Goal: Task Accomplishment & Management: Use online tool/utility

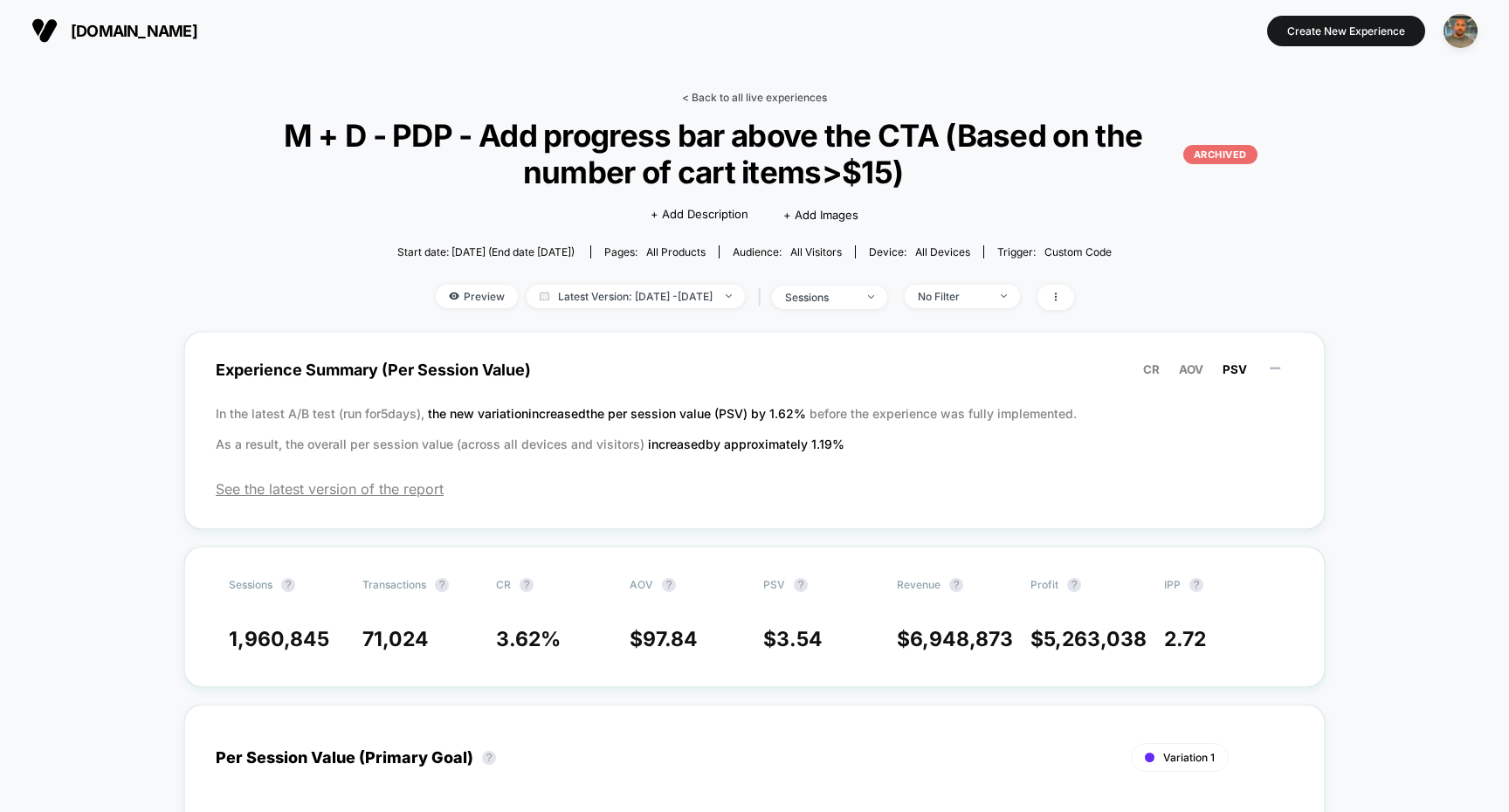
click at [795, 101] on link "< Back to all live experiences" at bounding box center [754, 97] width 145 height 13
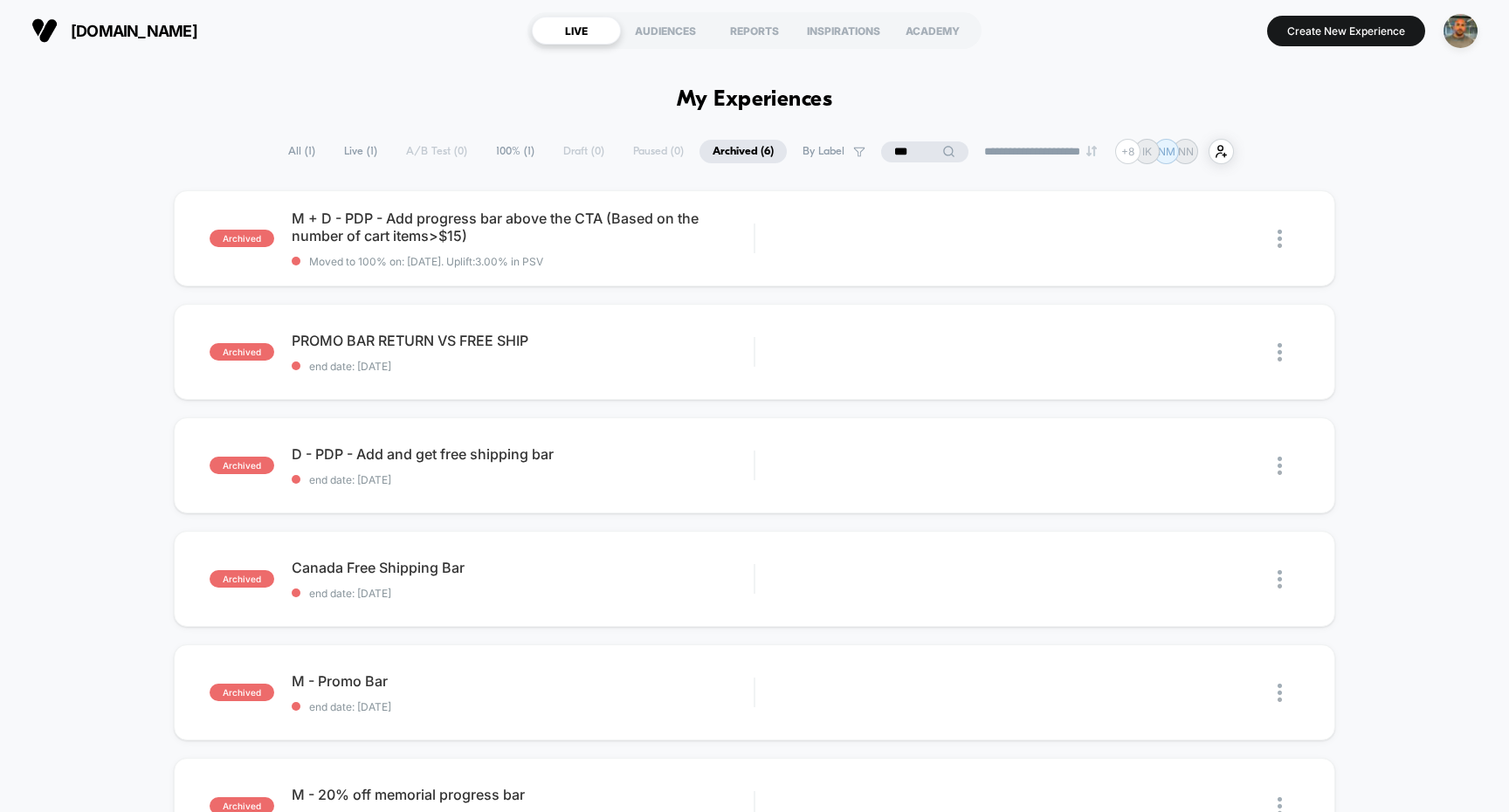
click at [350, 148] on span "Live ( 1 )" at bounding box center [361, 152] width 59 height 24
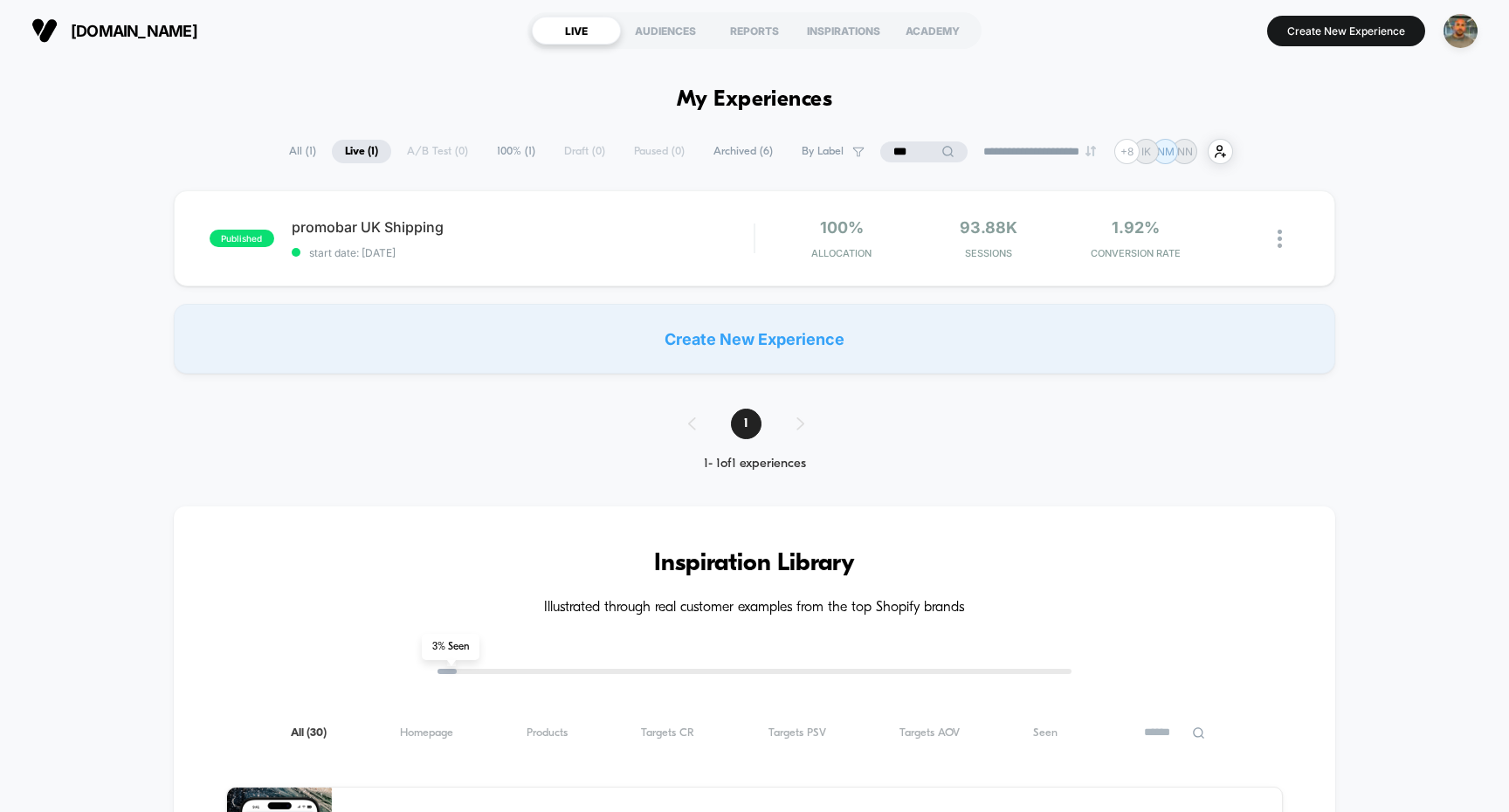
click at [906, 149] on input "***" at bounding box center [924, 152] width 87 height 21
click at [906, 149] on input "***" at bounding box center [924, 152] width 174 height 21
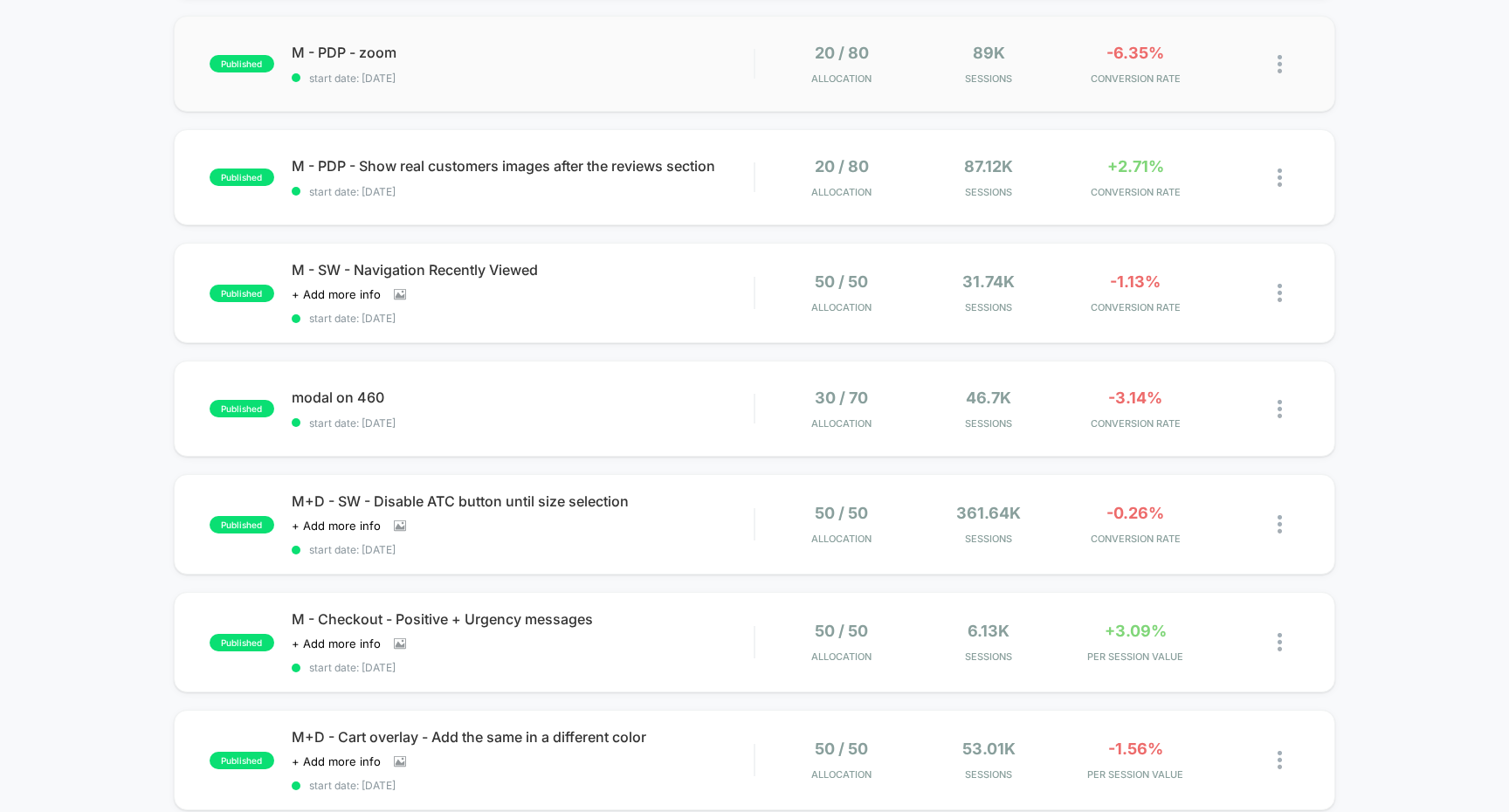
scroll to position [290, 0]
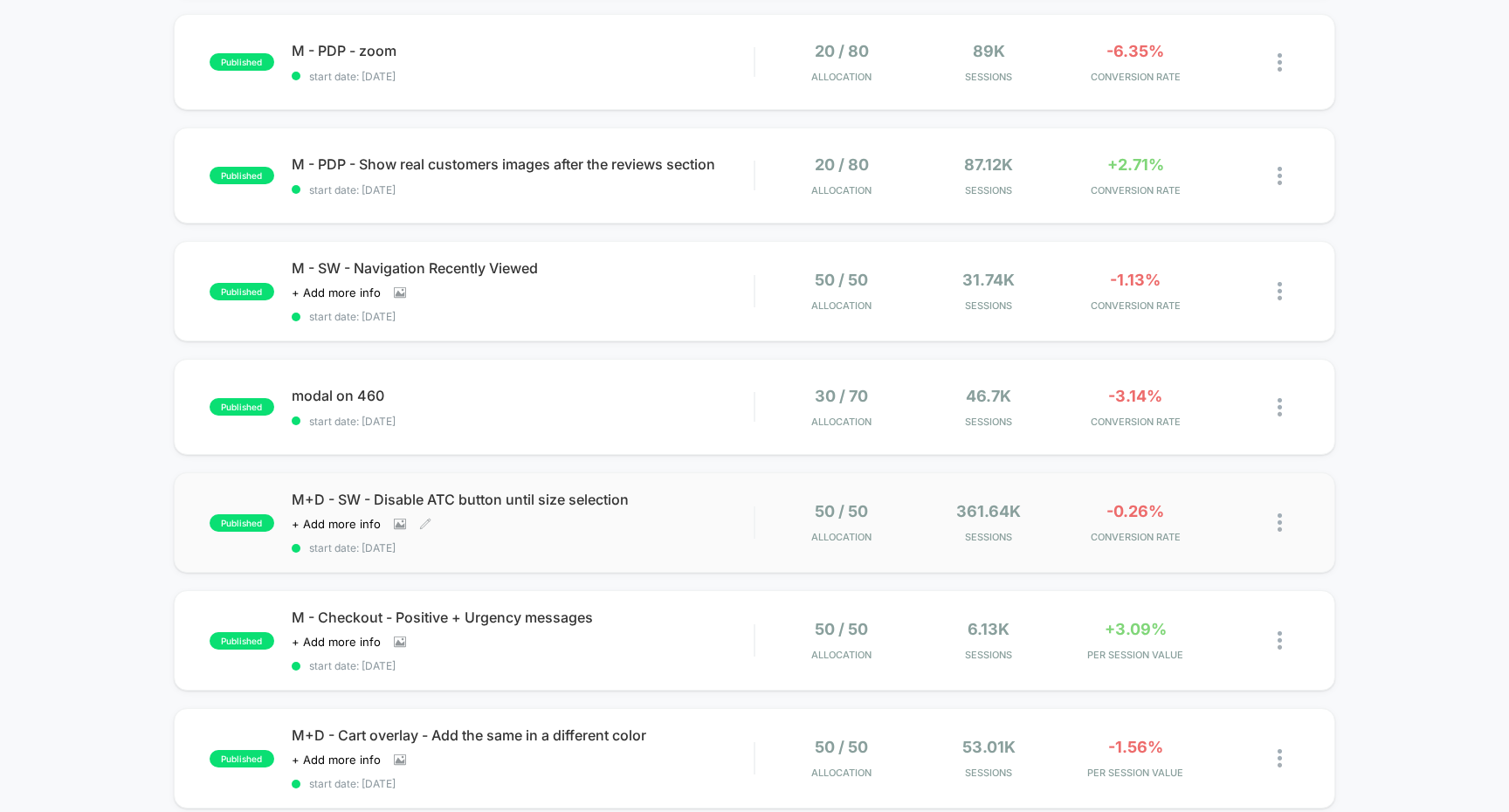
click at [719, 542] on span "start date: [DATE]" at bounding box center [522, 548] width 463 height 13
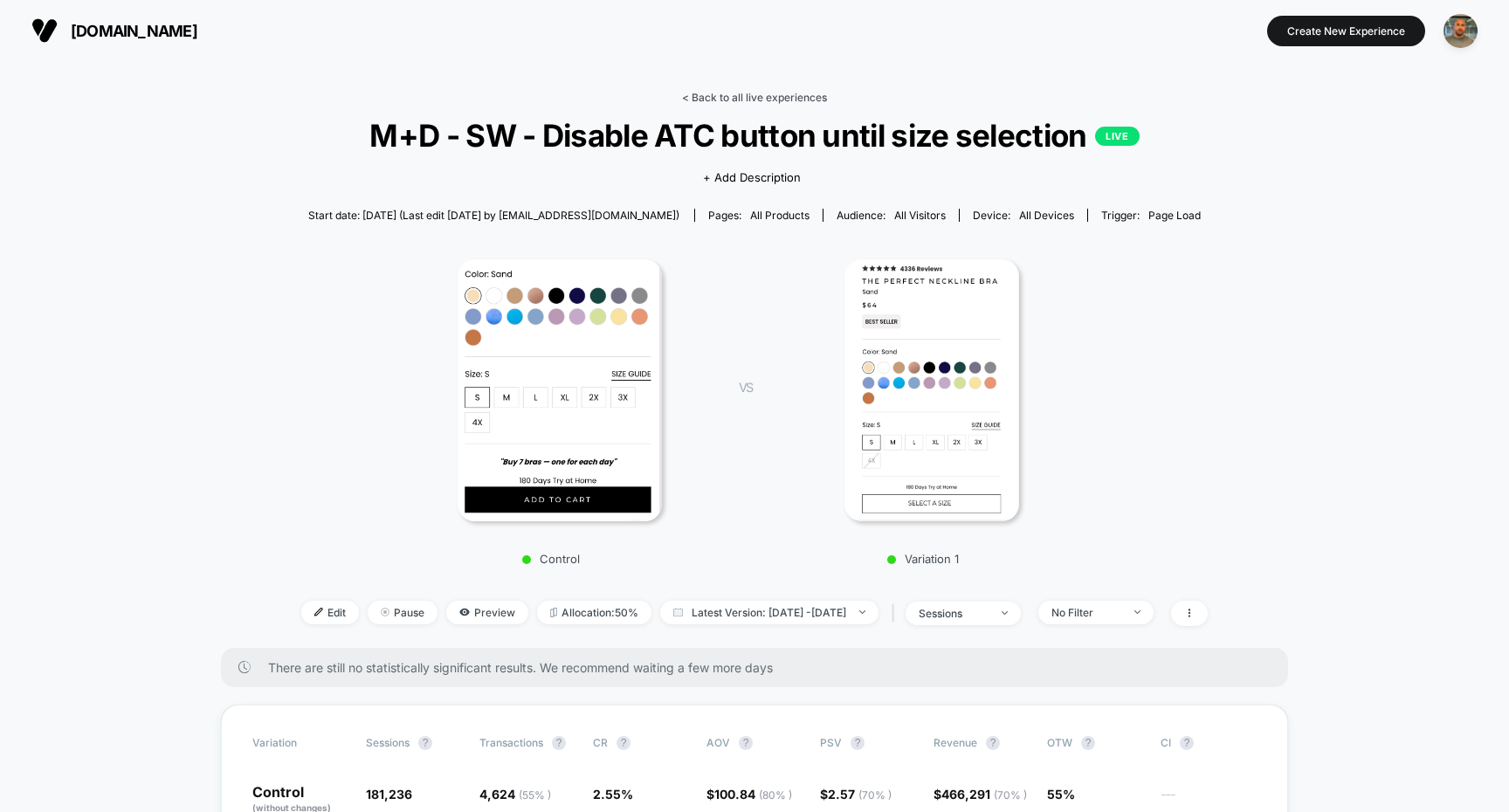
click at [727, 99] on link "< Back to all live experiences" at bounding box center [754, 97] width 145 height 13
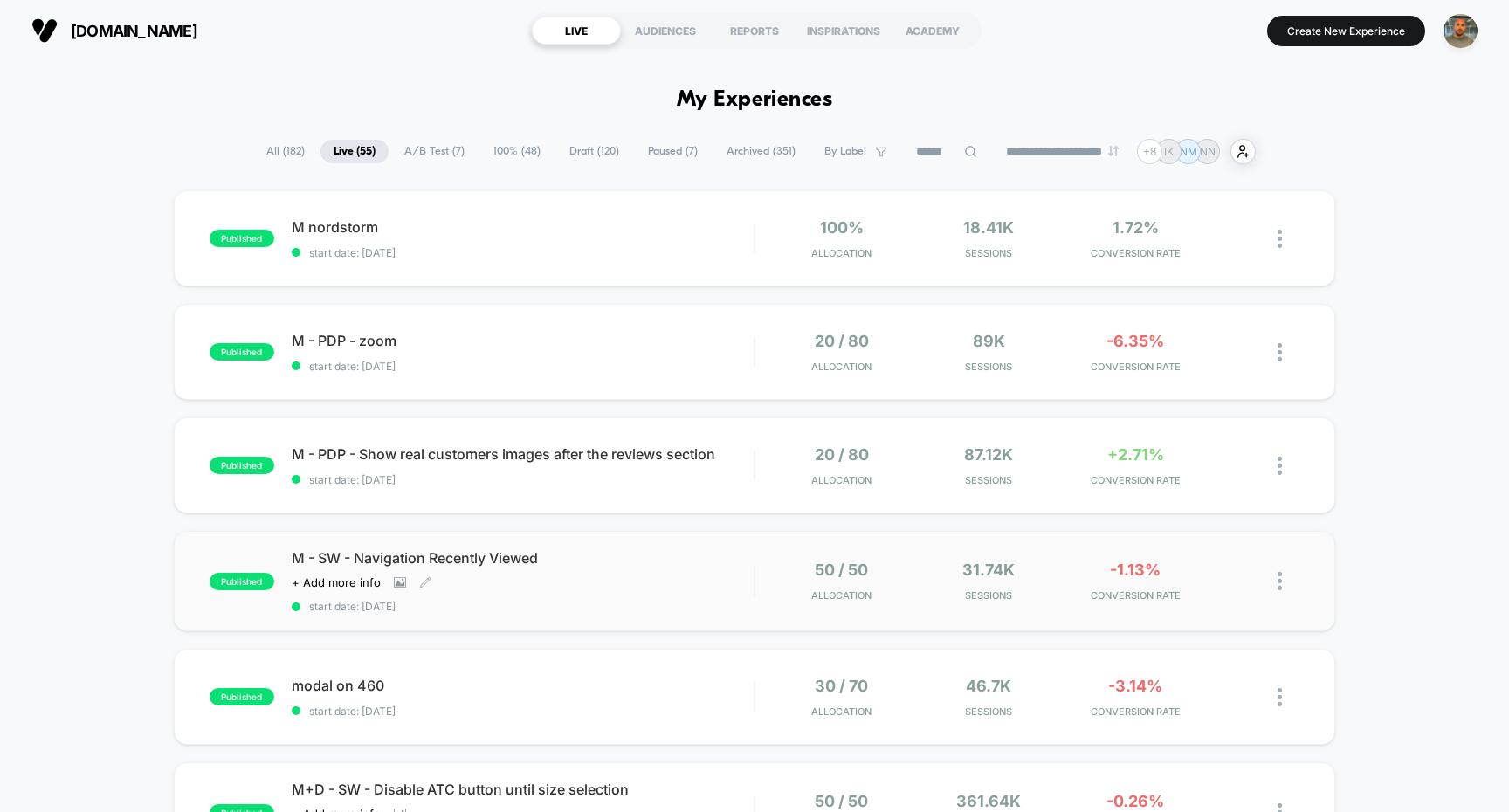
click at [686, 574] on div "M - SW - Navigation Recently Viewed Click to view images Click to edit experien…" at bounding box center [522, 580] width 463 height 63
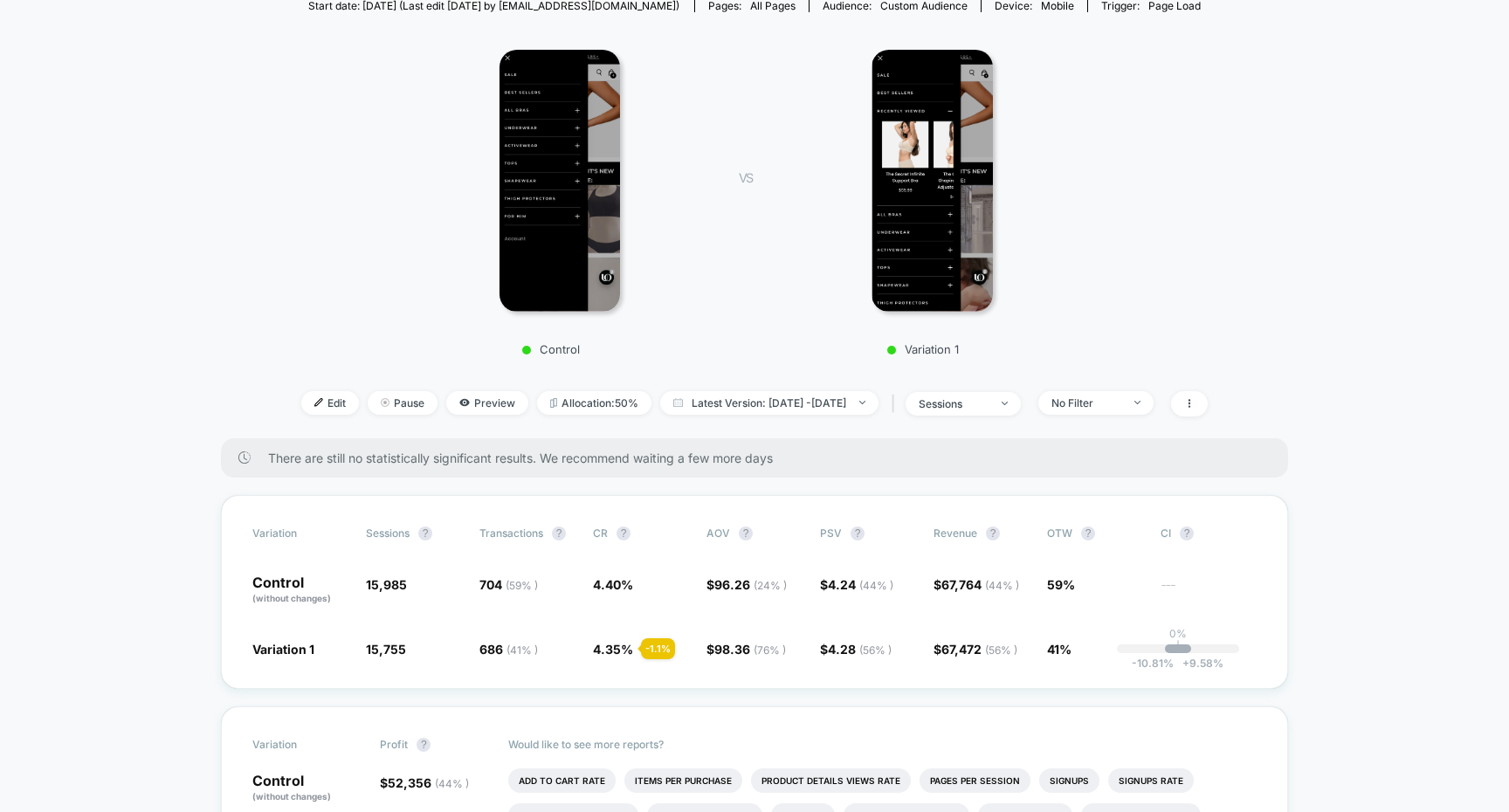
scroll to position [301, 0]
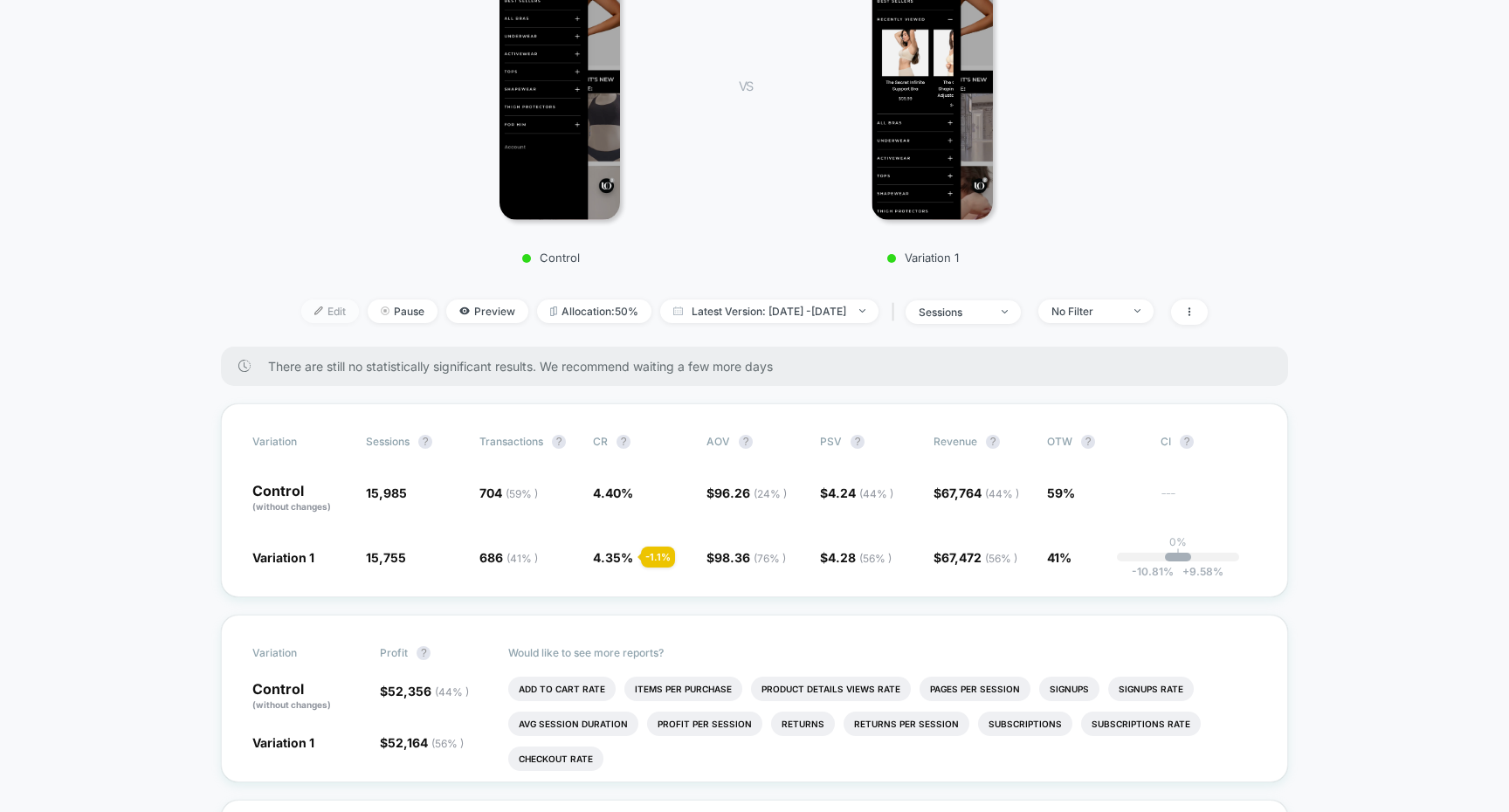
click at [304, 306] on span "Edit" at bounding box center [330, 311] width 57 height 24
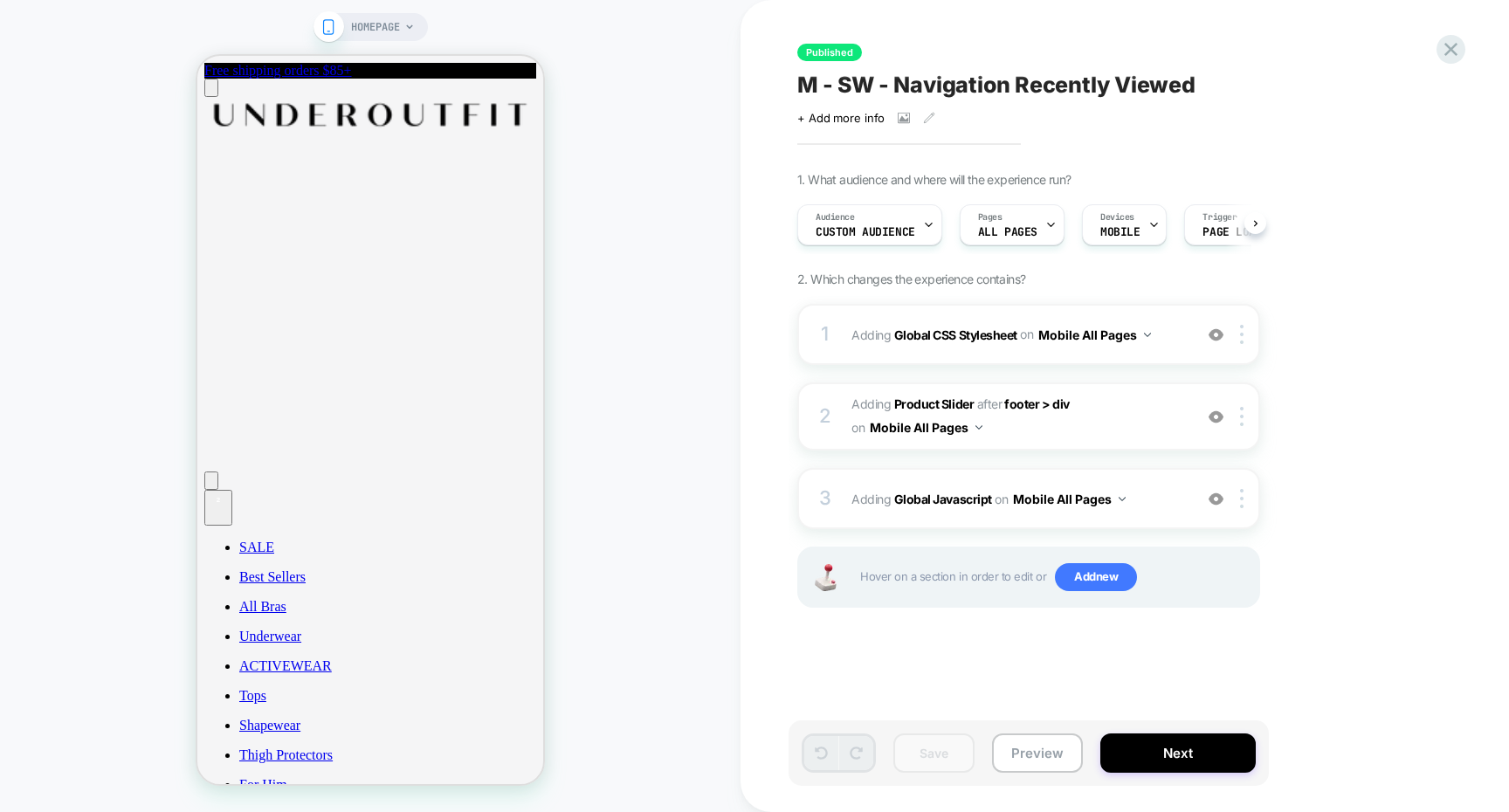
scroll to position [0, 1]
click at [1176, 737] on button "Next" at bounding box center [1178, 754] width 156 height 40
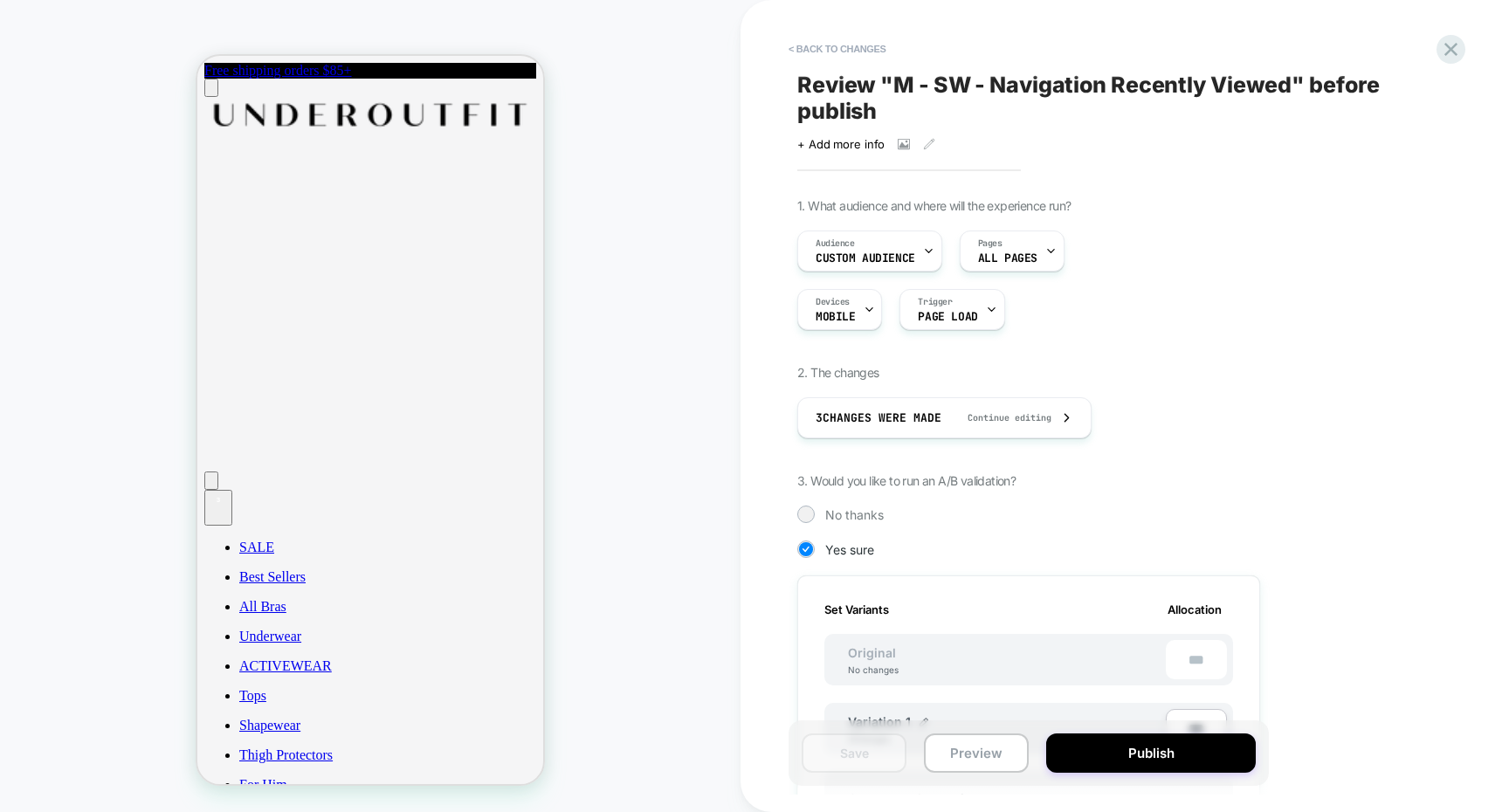
scroll to position [472, 0]
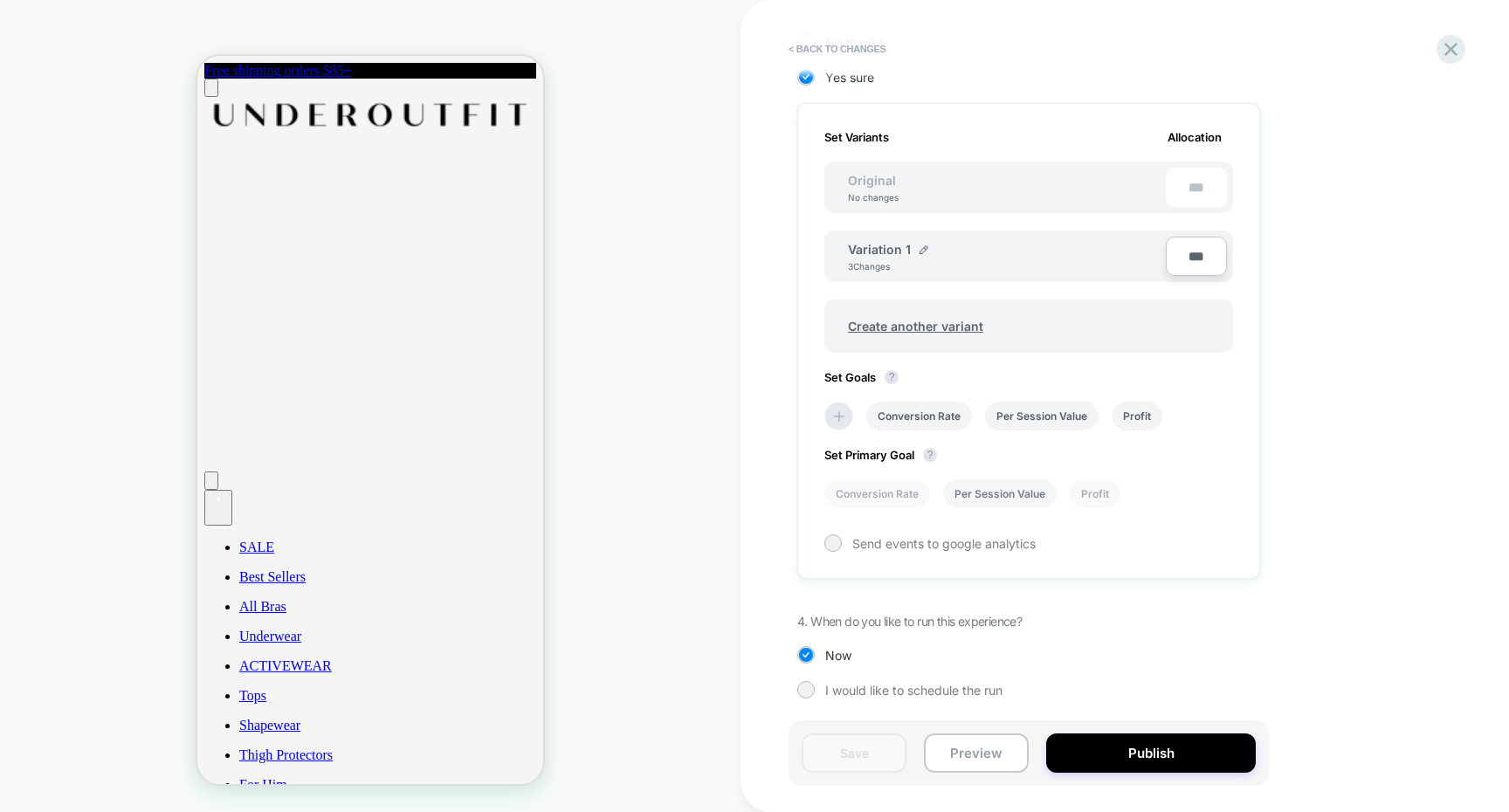
click at [1020, 500] on li "Per Session Value" at bounding box center [1000, 493] width 114 height 29
click at [852, 755] on button "Save" at bounding box center [854, 754] width 105 height 40
